Goal: Navigation & Orientation: Find specific page/section

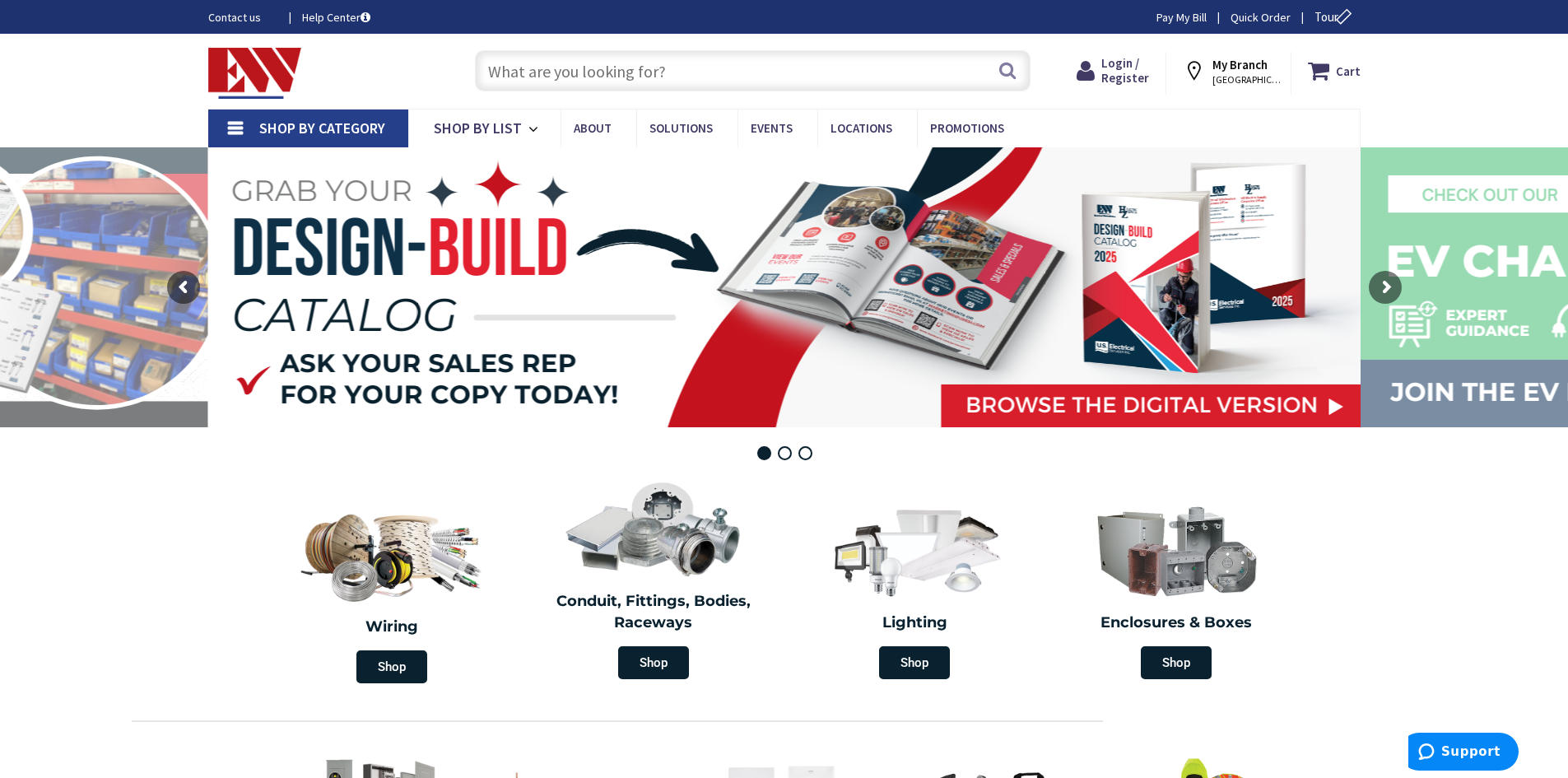
click at [1230, 65] on strong "My Branch" at bounding box center [1239, 65] width 55 height 16
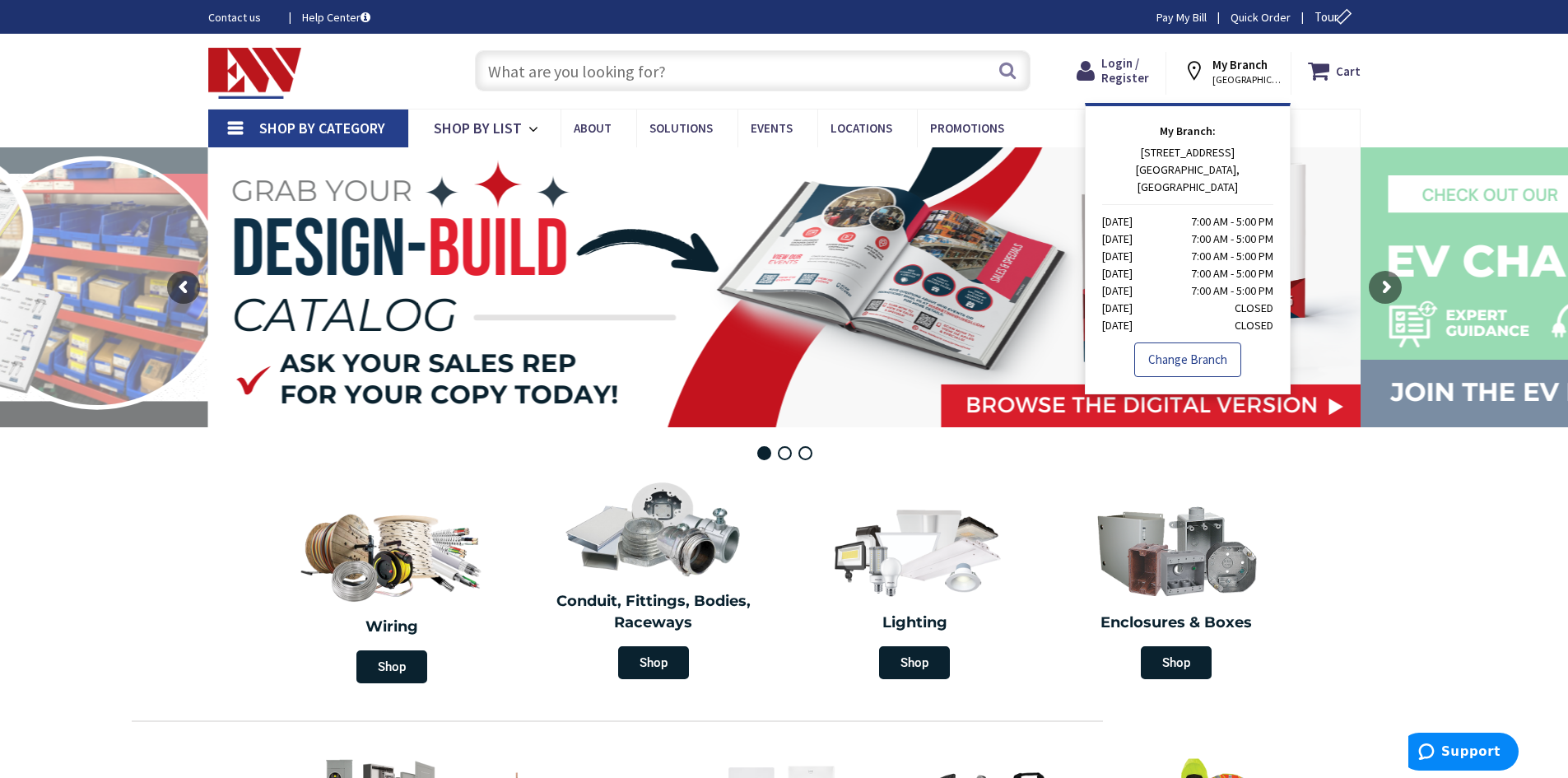
click at [1192, 357] on link "Change Branch" at bounding box center [1187, 360] width 107 height 35
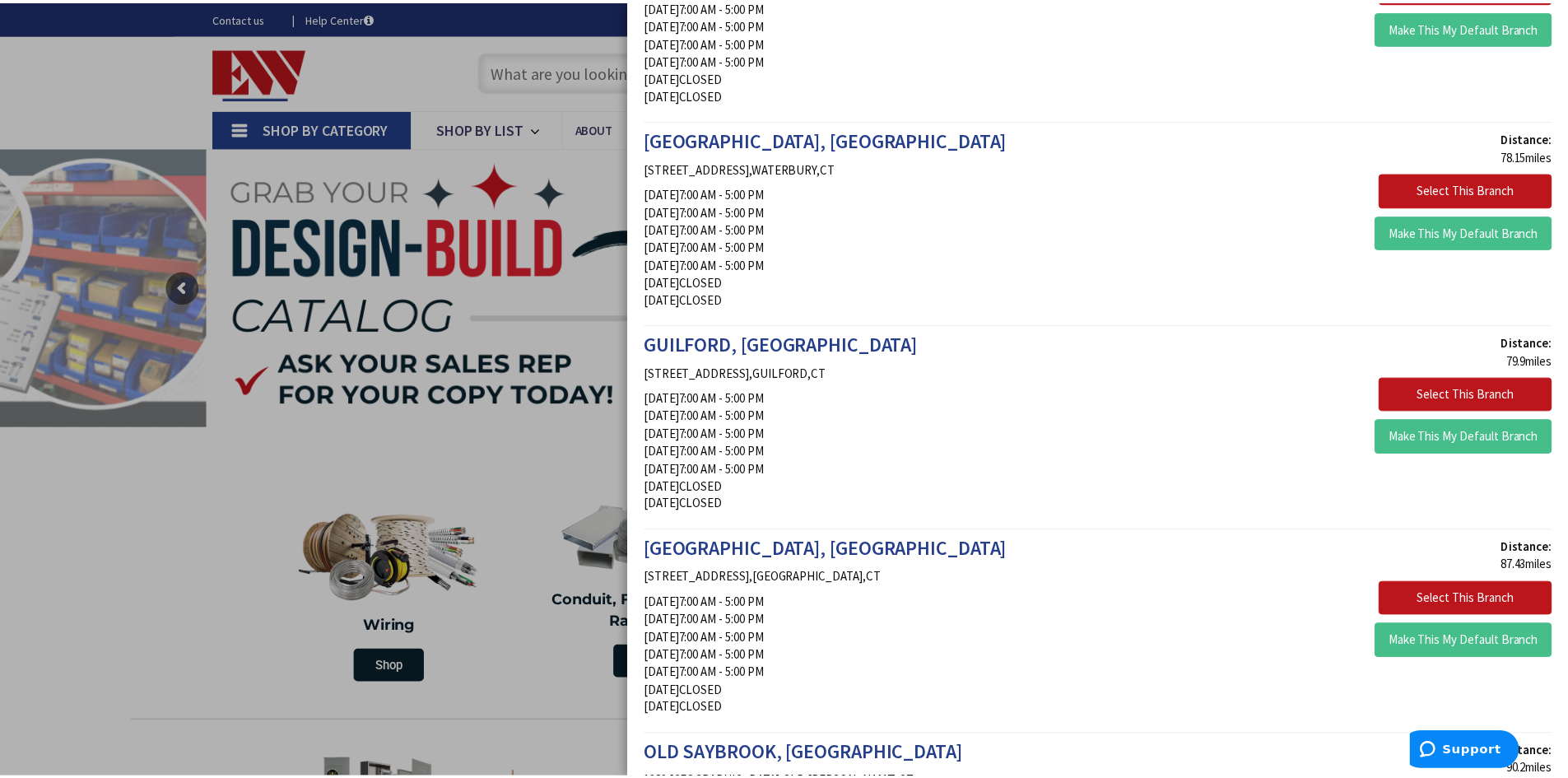
scroll to position [1565, 0]
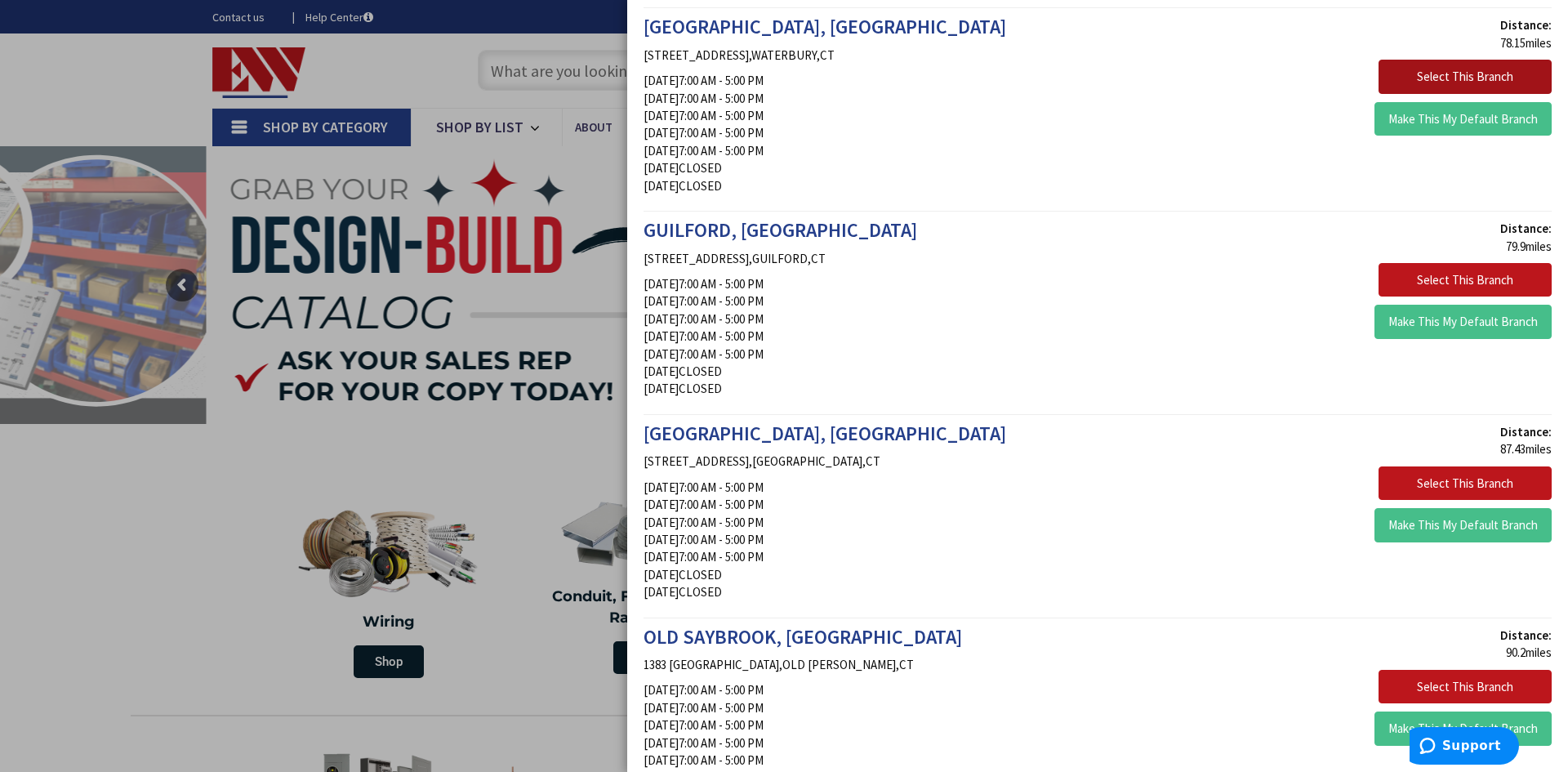
click at [1392, 65] on button "Select This Branch" at bounding box center [1465, 76] width 173 height 35
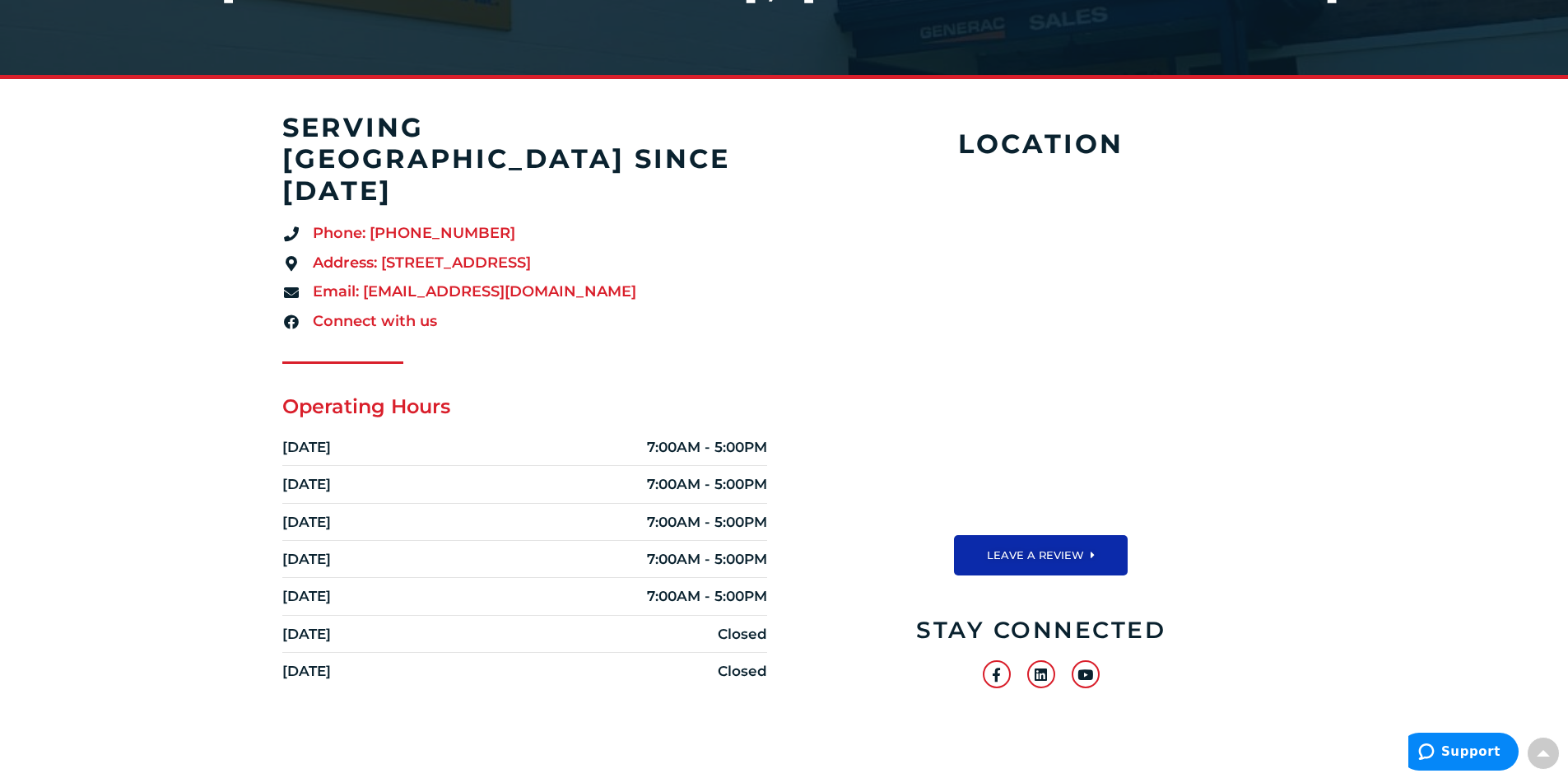
scroll to position [266, 0]
